Goal: Navigation & Orientation: Find specific page/section

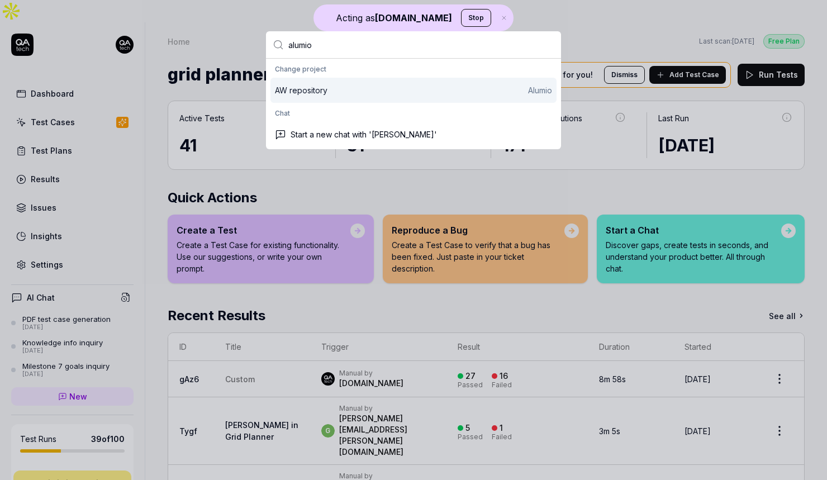
type input "alumio"
click at [399, 95] on div "AW repository Alumio" at bounding box center [413, 90] width 277 height 12
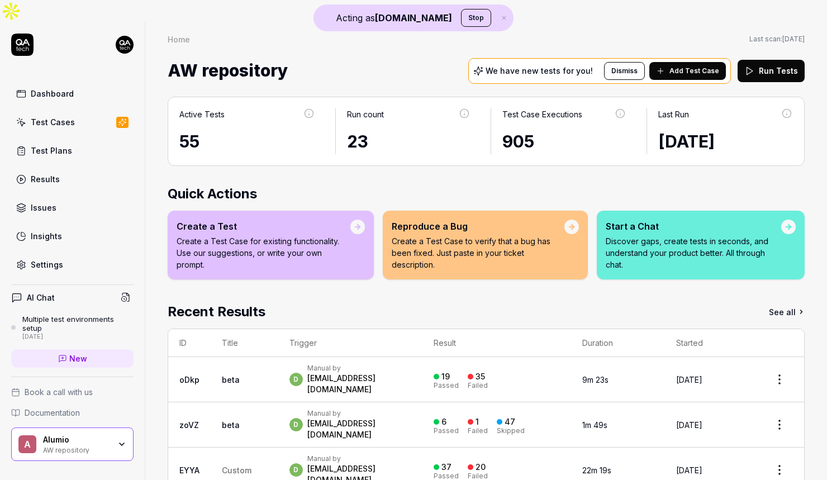
scroll to position [56, 0]
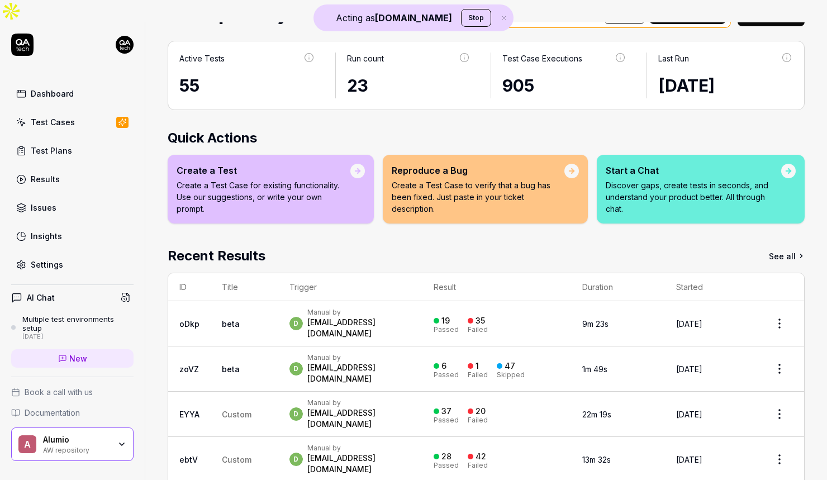
click at [71, 314] on div "Multiple test environments setup" at bounding box center [77, 323] width 111 height 18
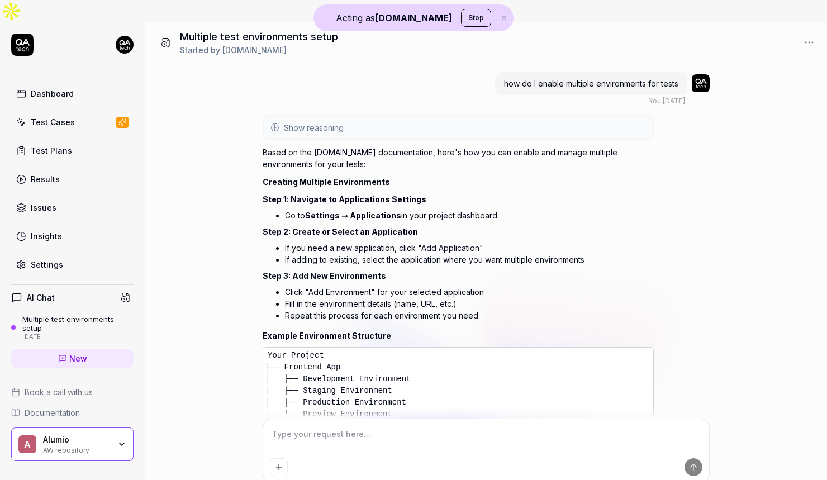
scroll to position [393, 0]
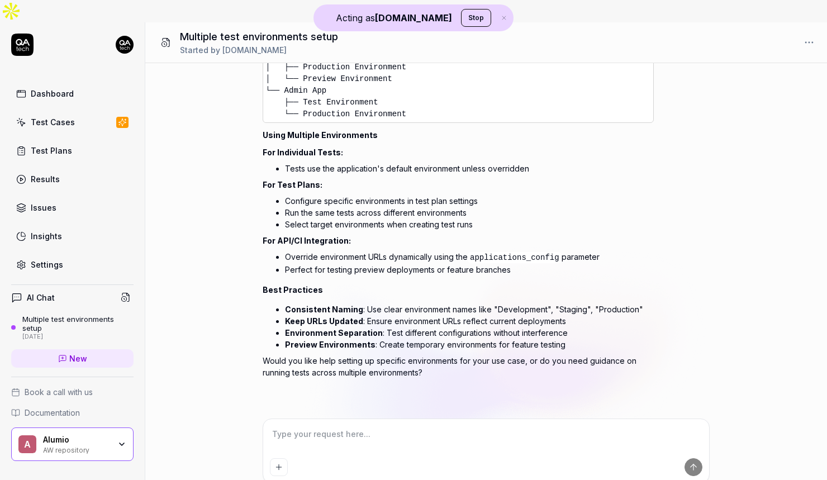
type textarea "*"
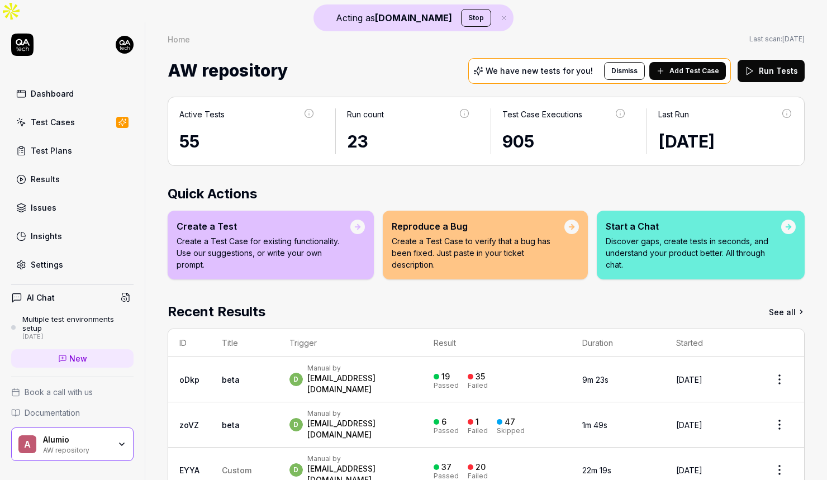
scroll to position [56, 0]
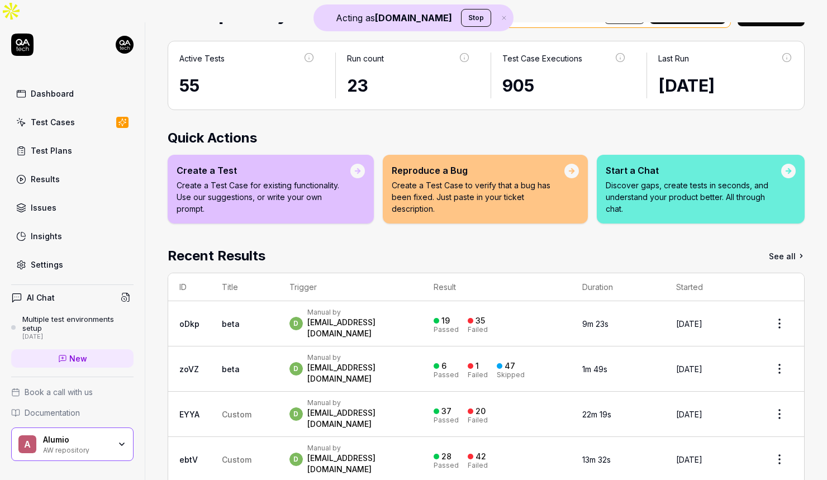
click at [197, 319] on link "oDkp" at bounding box center [189, 323] width 20 height 9
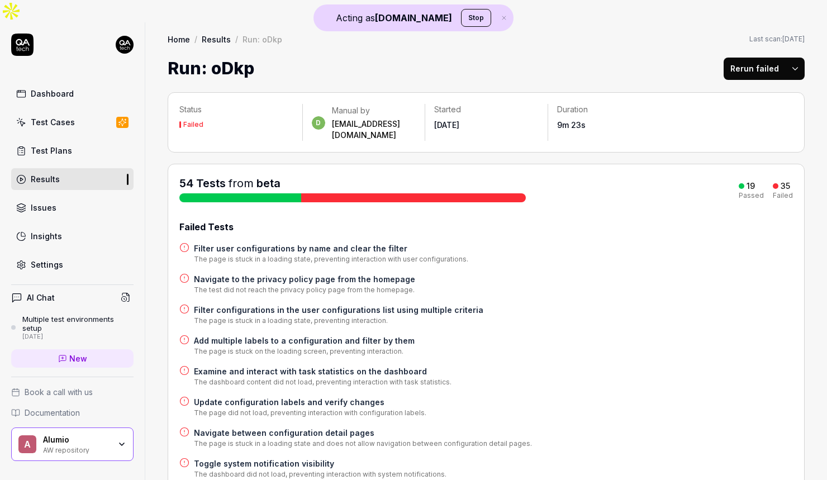
click at [51, 116] on div "Test Cases" at bounding box center [53, 122] width 44 height 12
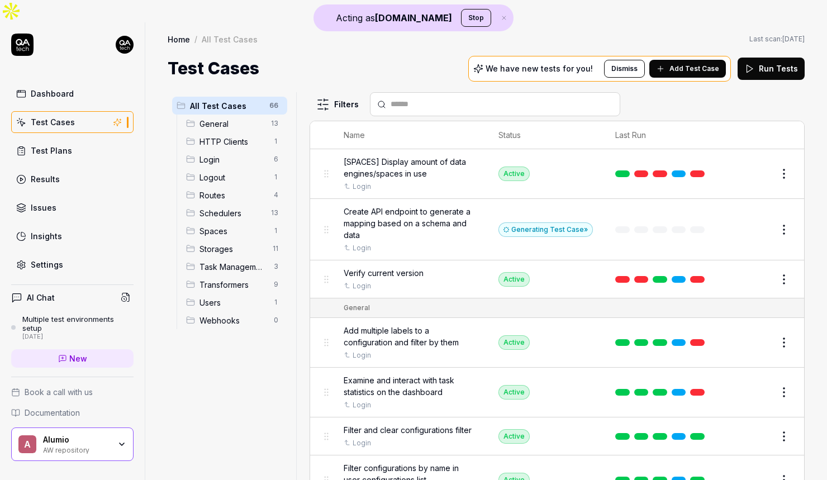
click at [60, 88] on div "Dashboard" at bounding box center [52, 94] width 43 height 12
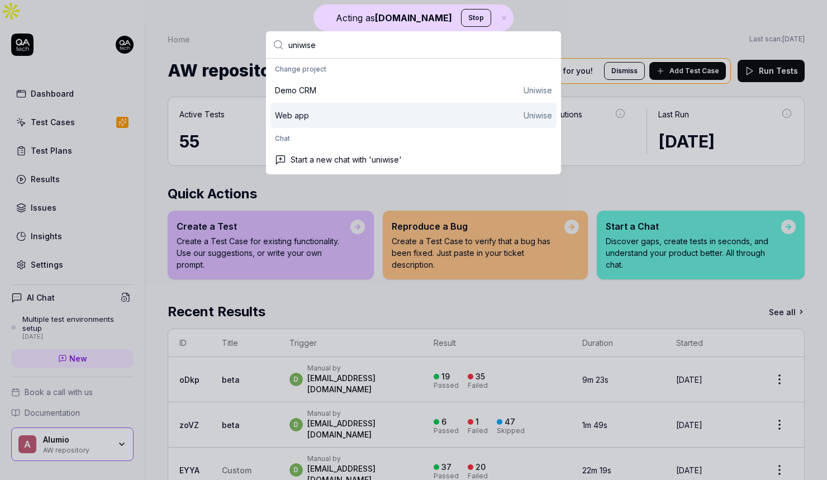
type input "uniwise"
click at [464, 118] on div "Web app Uniwise" at bounding box center [413, 115] width 277 height 12
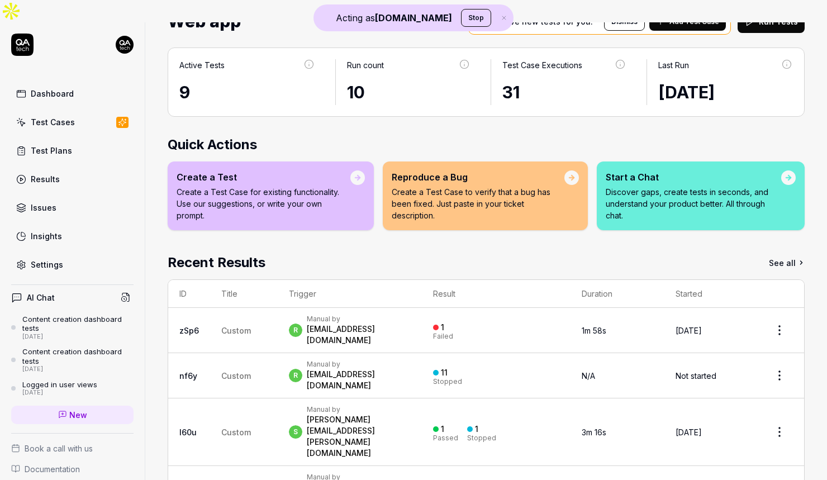
scroll to position [56, 0]
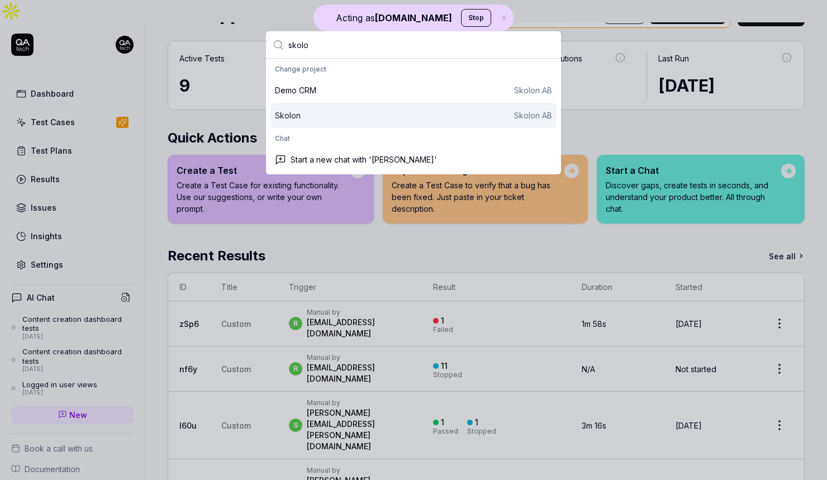
type input "skolo"
click at [443, 119] on div "[PERSON_NAME] AB" at bounding box center [413, 115] width 277 height 12
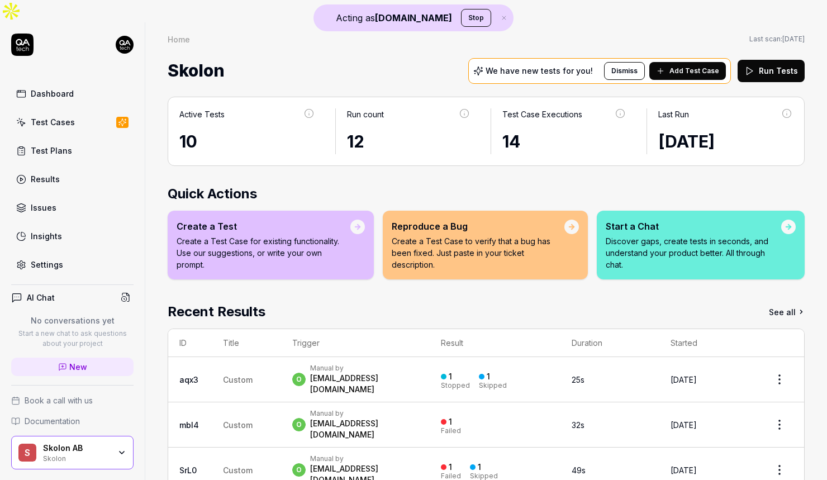
scroll to position [56, 0]
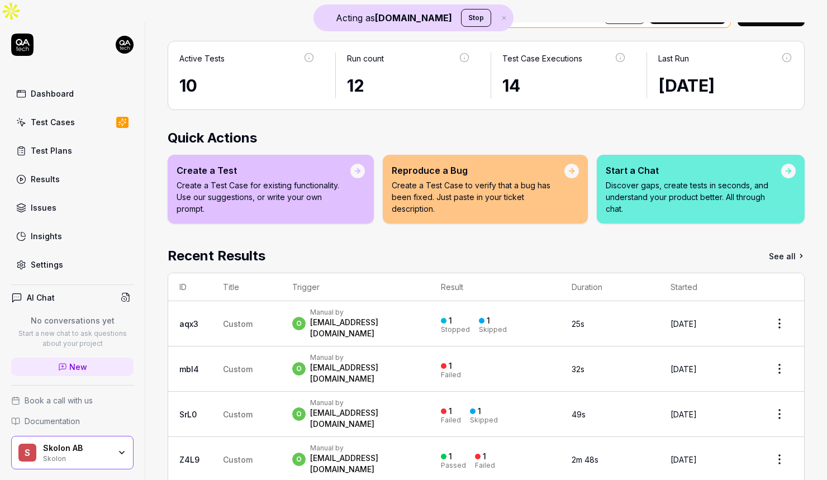
click at [251, 437] on td "Custom" at bounding box center [246, 459] width 69 height 45
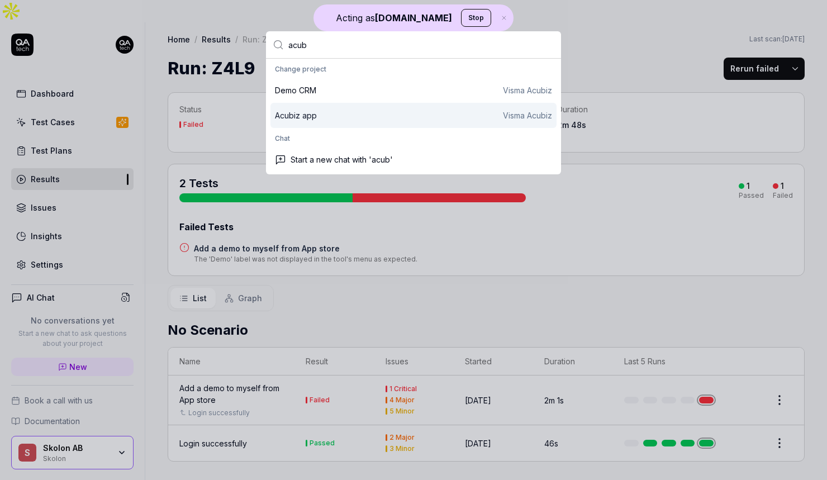
type input "acub"
click at [322, 113] on div "Acubiz app Visma Acubiz" at bounding box center [413, 115] width 277 height 12
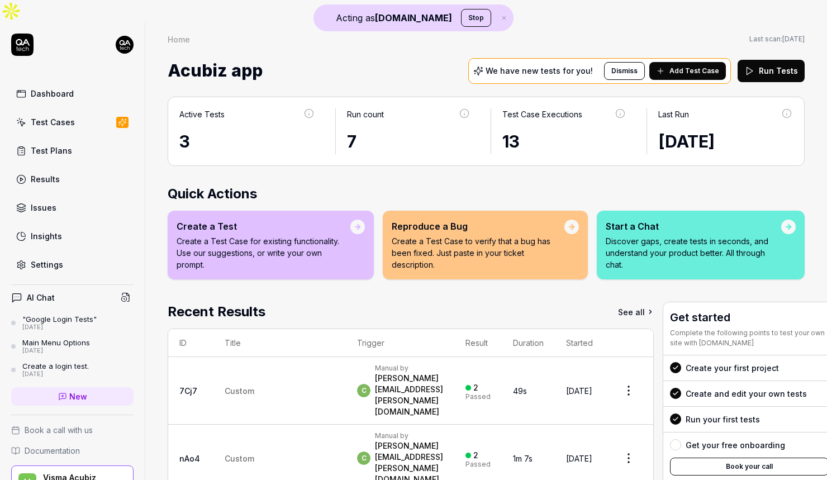
click at [60, 111] on link "Test Cases" at bounding box center [72, 122] width 122 height 22
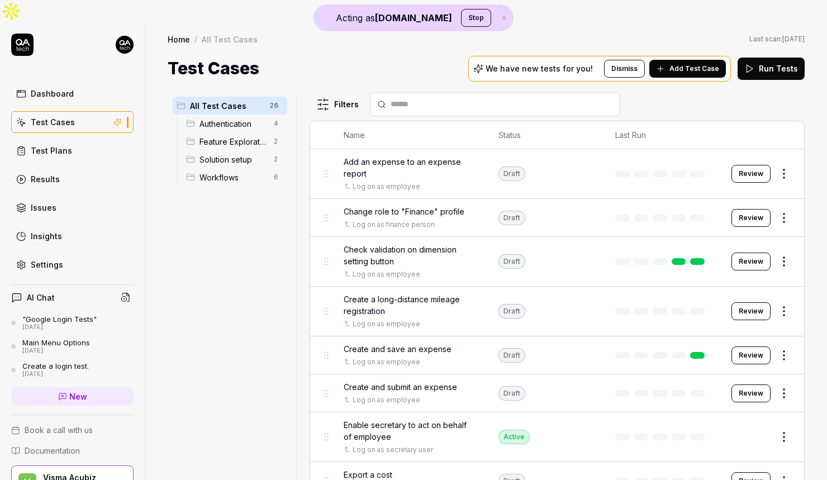
click at [63, 145] on div "Test Plans" at bounding box center [51, 151] width 41 height 12
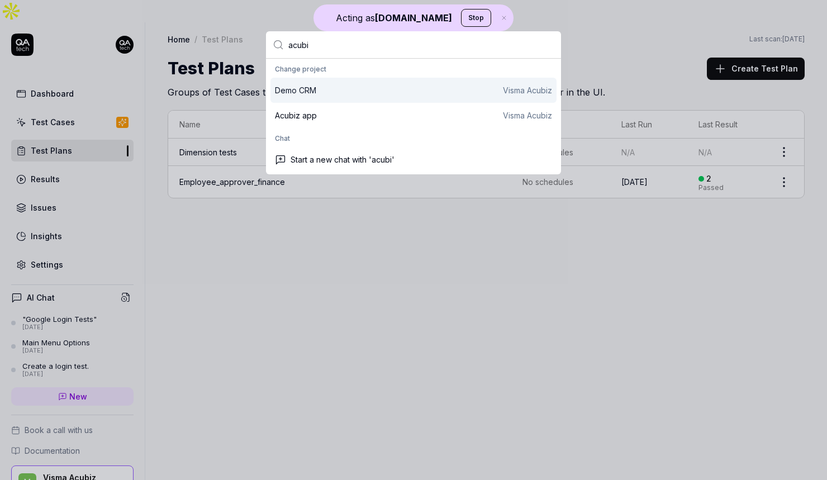
type input "acubi"
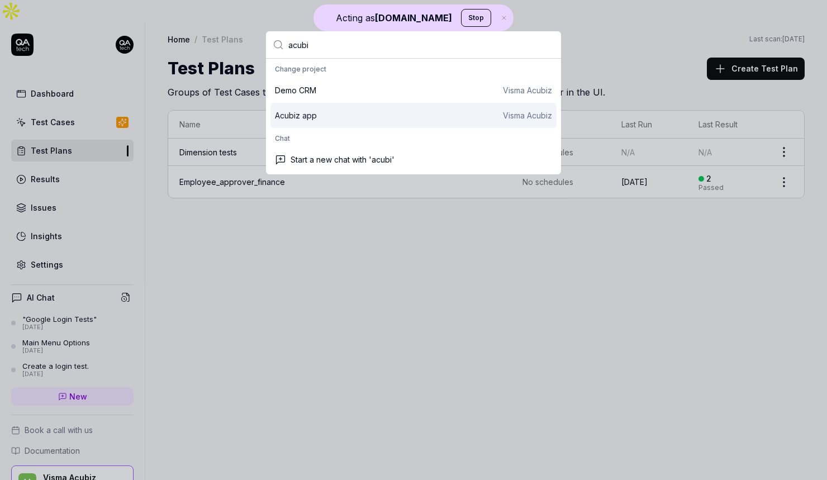
click at [306, 103] on div "Acubiz app Visma Acubiz" at bounding box center [413, 115] width 286 height 25
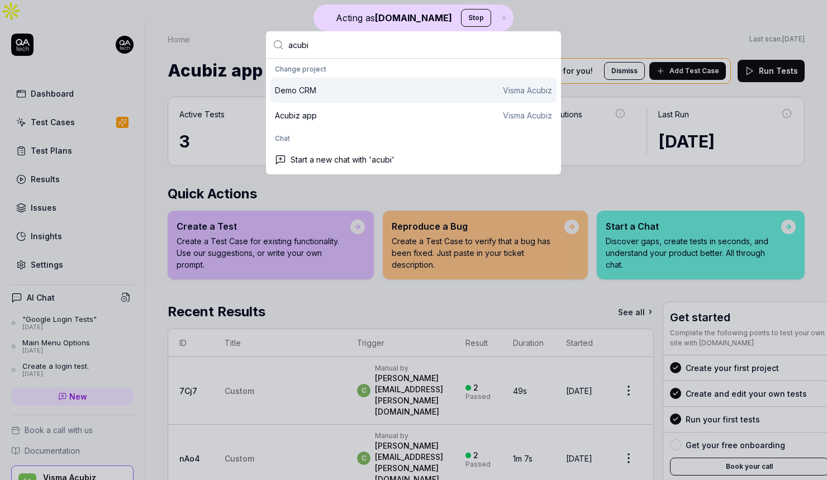
type input "acubi"
click at [344, 89] on div "Demo CRM Visma Acubiz" at bounding box center [413, 90] width 277 height 12
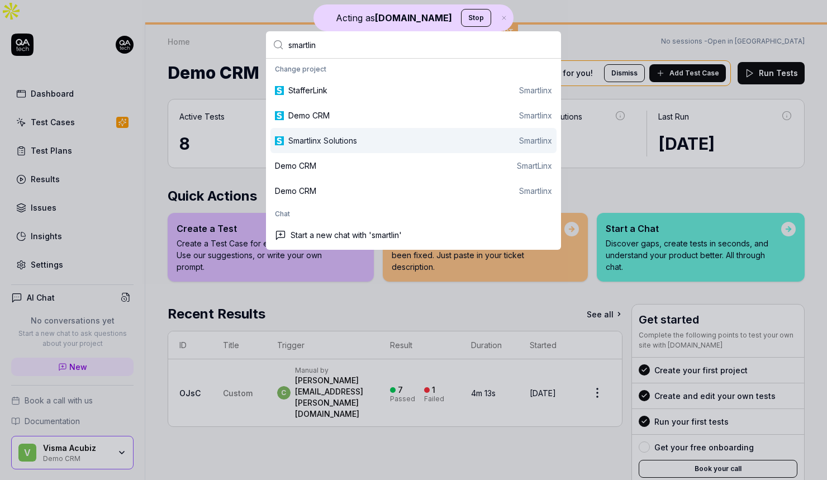
type input "smartlin"
click at [356, 137] on div "Smartlinx Solutions" at bounding box center [322, 141] width 69 height 12
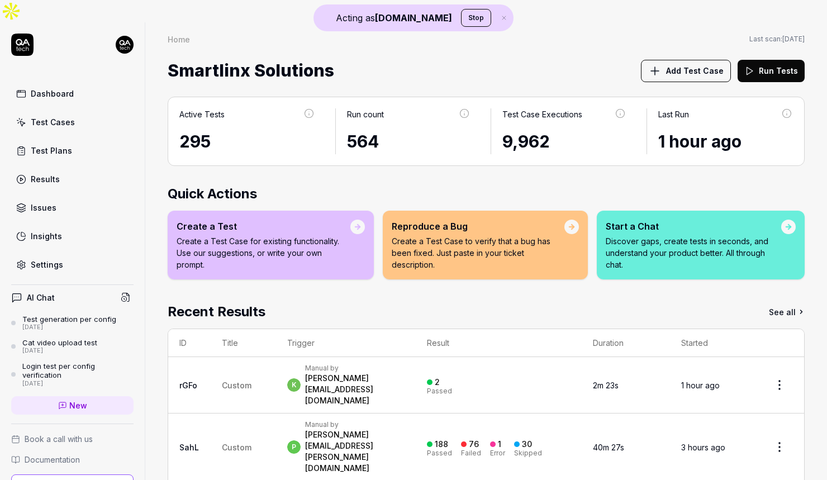
scroll to position [56, 0]
